Goal: Information Seeking & Learning: Learn about a topic

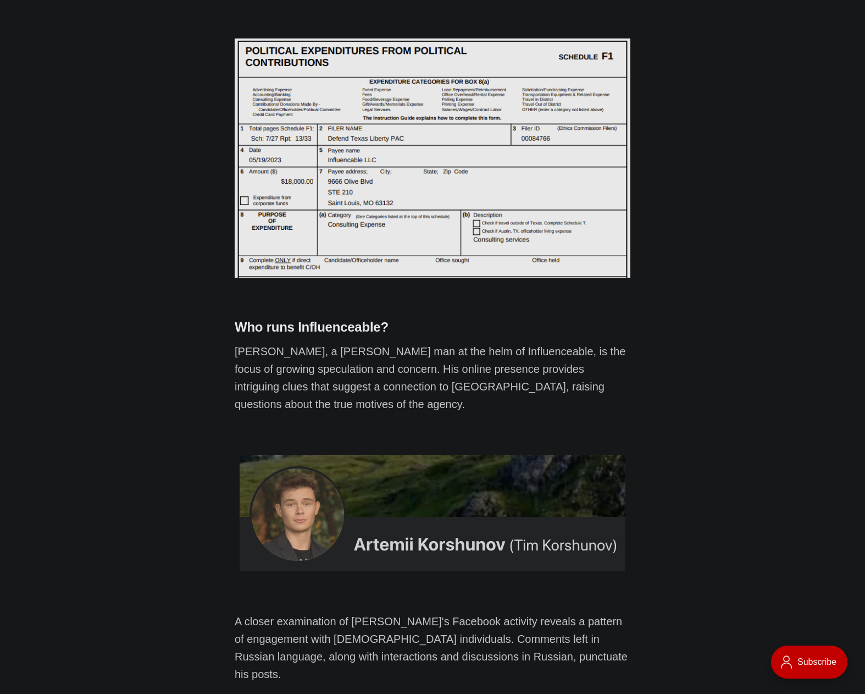
scroll to position [1243, 0]
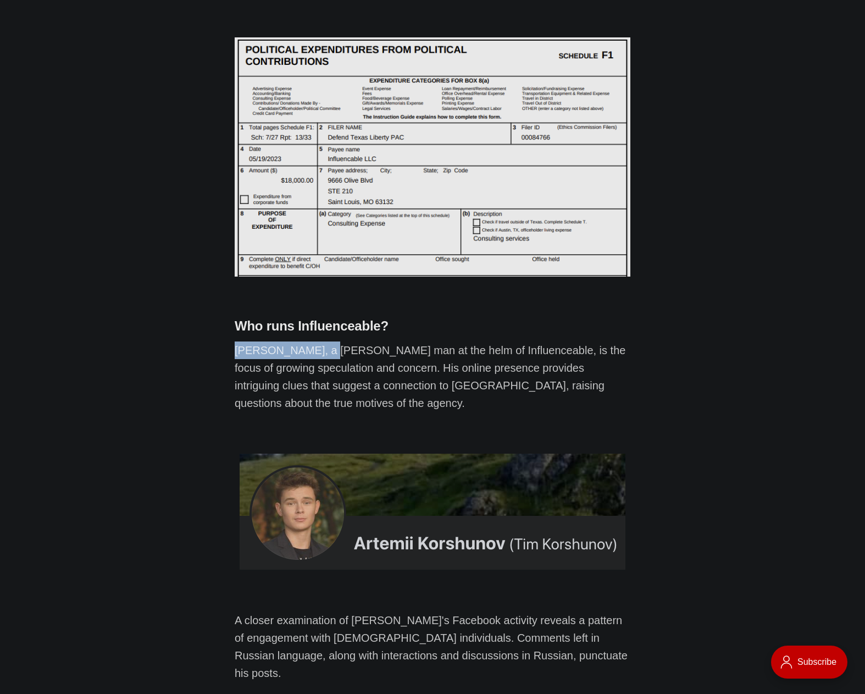
drag, startPoint x: 236, startPoint y: 321, endPoint x: 321, endPoint y: 321, distance: 85.2
click at [321, 341] on p "[PERSON_NAME], a [PERSON_NAME] man at the helm of Influenceable, is the focus o…" at bounding box center [433, 376] width 396 height 70
copy p "Artemii Korshunov"
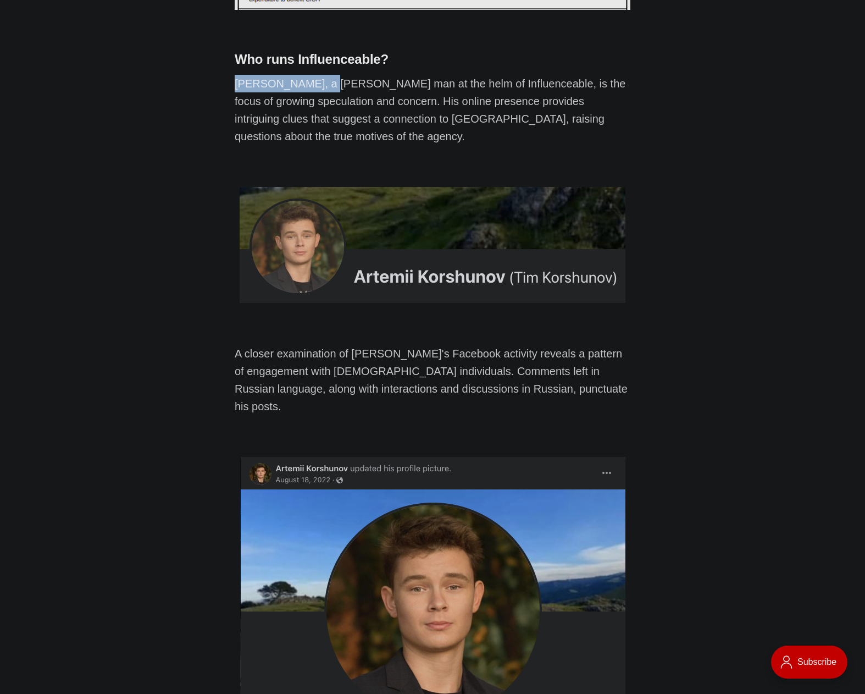
scroll to position [1523, 0]
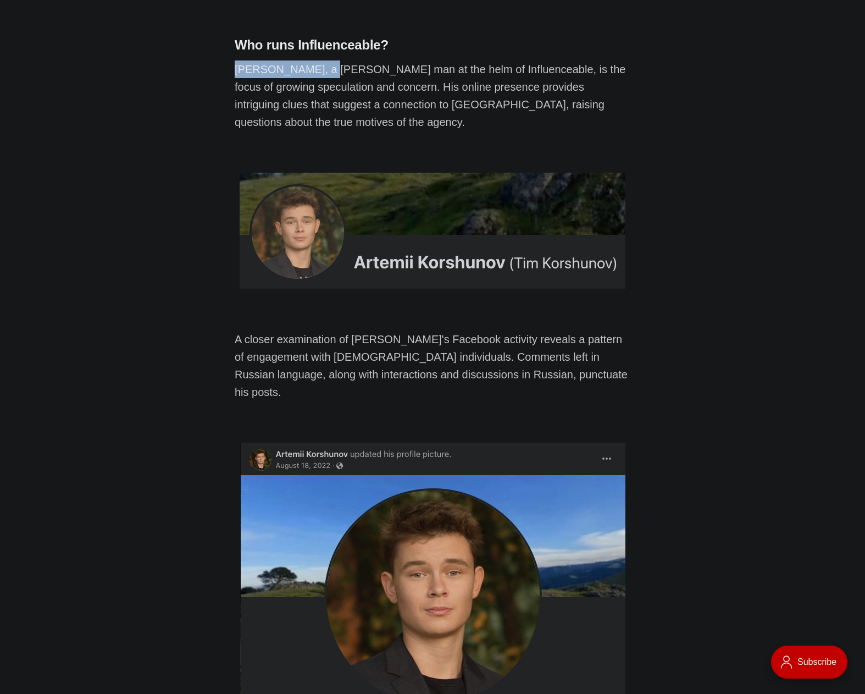
copy p "Artemii Korshunov"
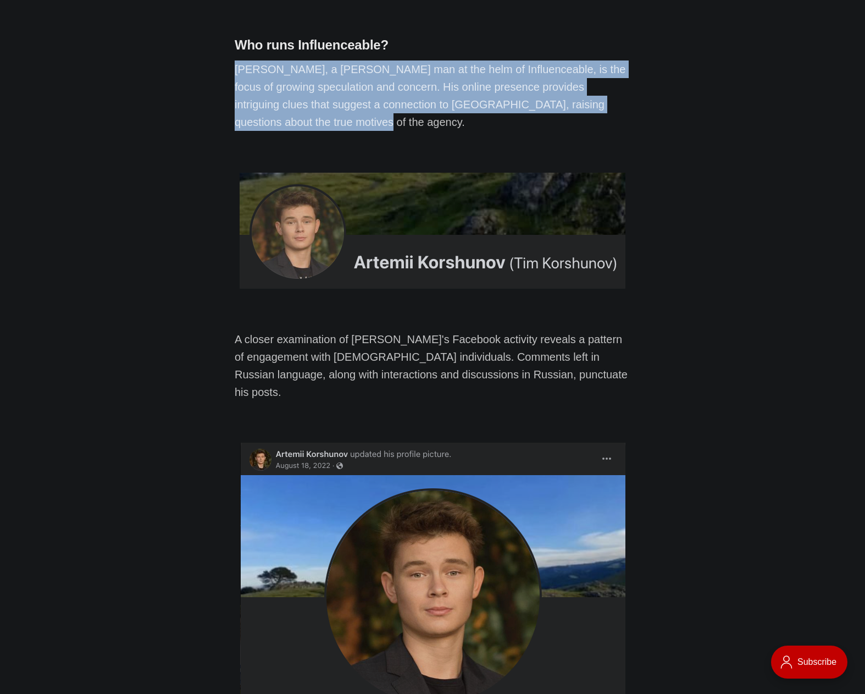
drag, startPoint x: 233, startPoint y: 37, endPoint x: 341, endPoint y: 90, distance: 120.0
copy p "Artemii Korshunov, a young man at the helm of Influenceable, is the focus of gr…"
